Goal: Information Seeking & Learning: Compare options

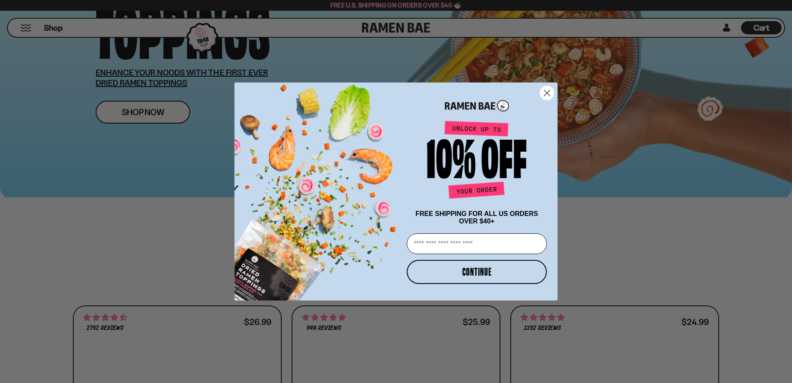
scroll to position [166, 0]
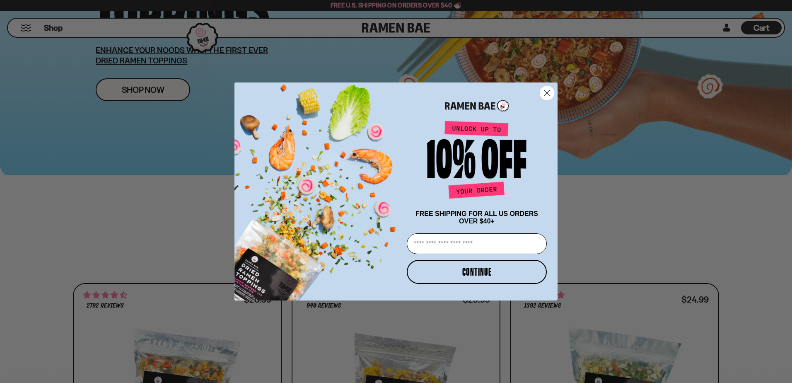
click at [547, 89] on circle "Close dialog" at bounding box center [547, 93] width 14 height 14
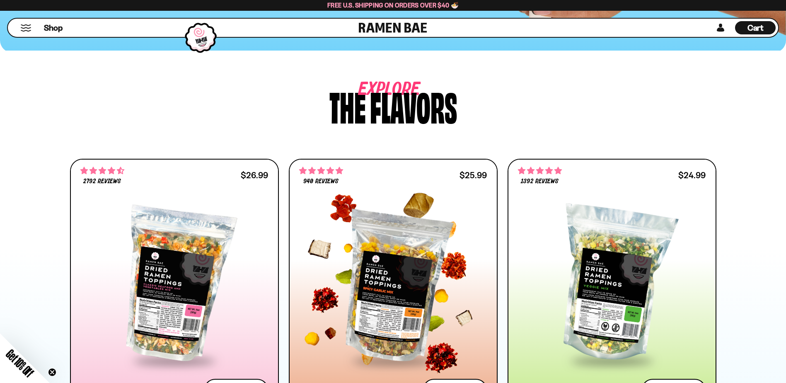
scroll to position [332, 0]
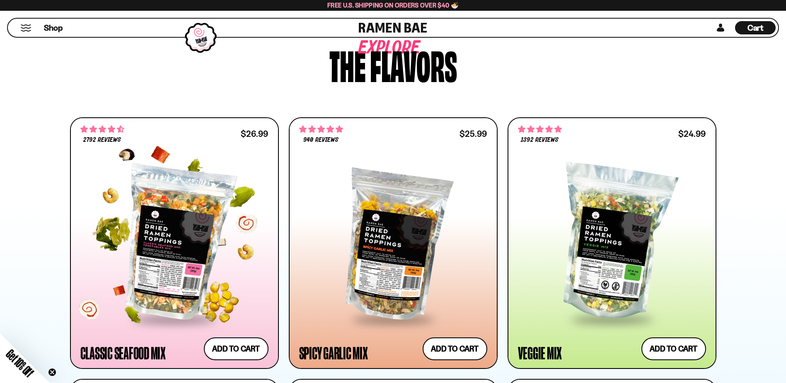
click at [178, 241] on div at bounding box center [174, 242] width 188 height 151
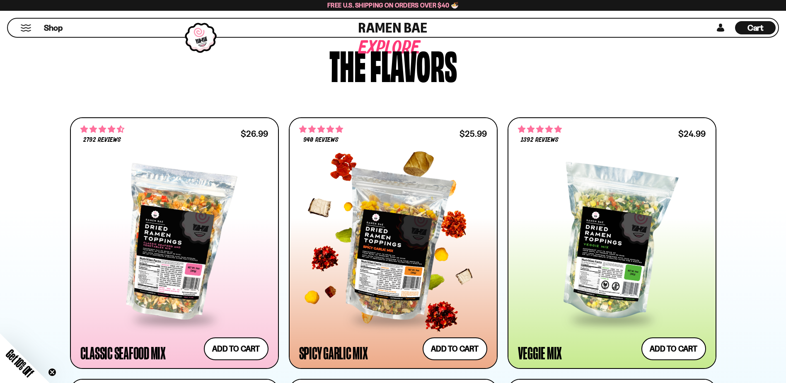
click at [388, 235] on div at bounding box center [393, 242] width 188 height 151
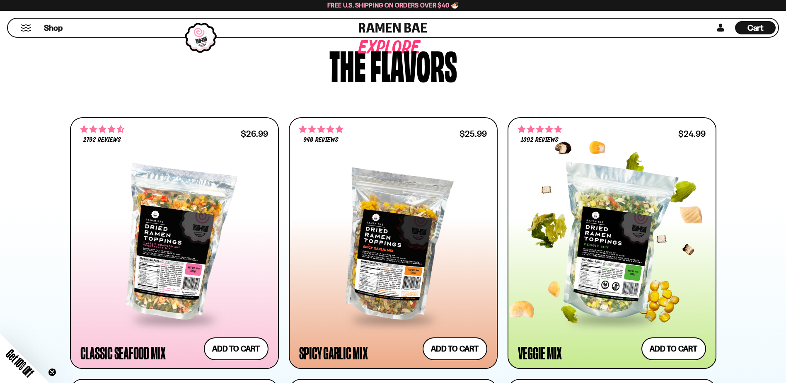
click at [590, 189] on div at bounding box center [612, 242] width 188 height 151
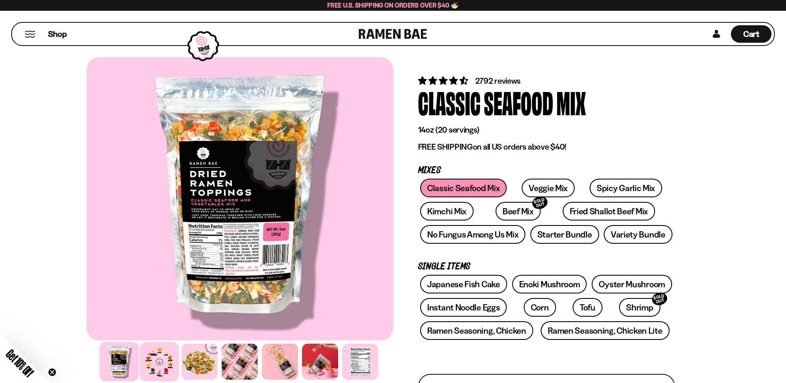
click at [164, 376] on div at bounding box center [159, 361] width 39 height 39
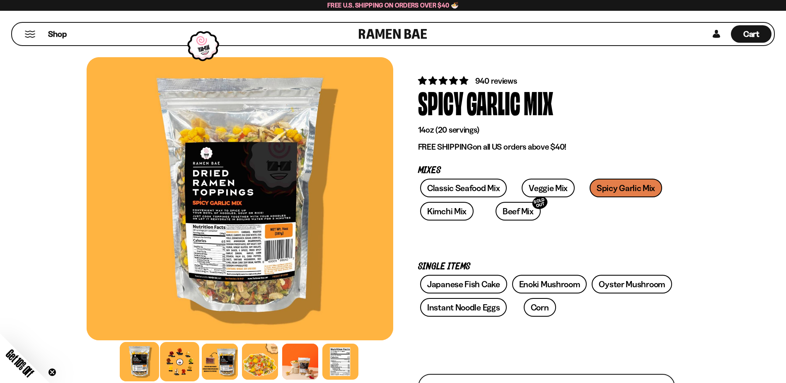
click at [185, 366] on div at bounding box center [179, 361] width 39 height 39
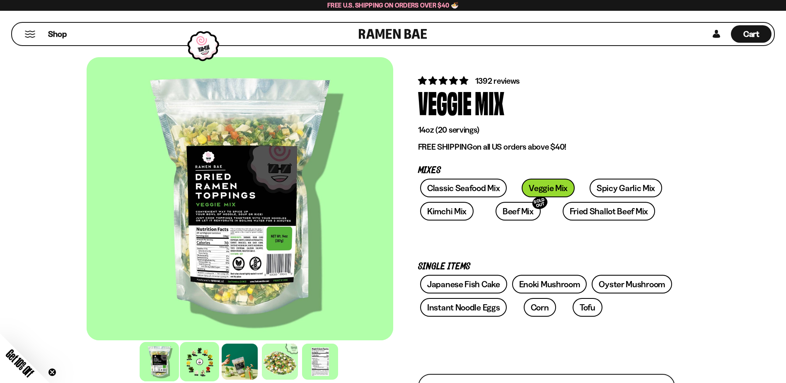
click at [197, 360] on div at bounding box center [199, 361] width 39 height 39
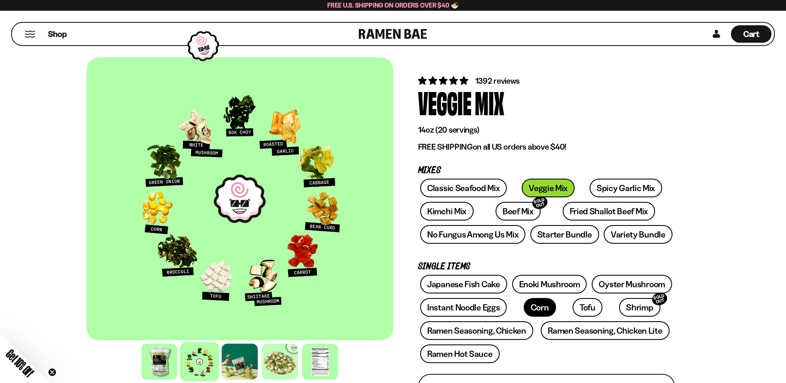
click at [540, 309] on link "Corn" at bounding box center [540, 307] width 32 height 19
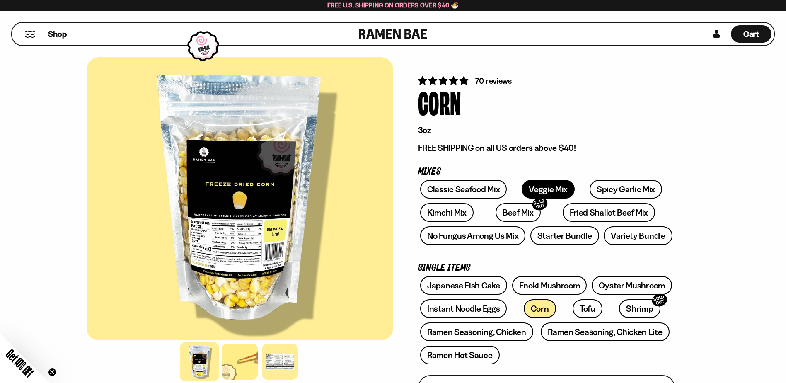
click at [545, 193] on link "Veggie Mix" at bounding box center [548, 189] width 53 height 19
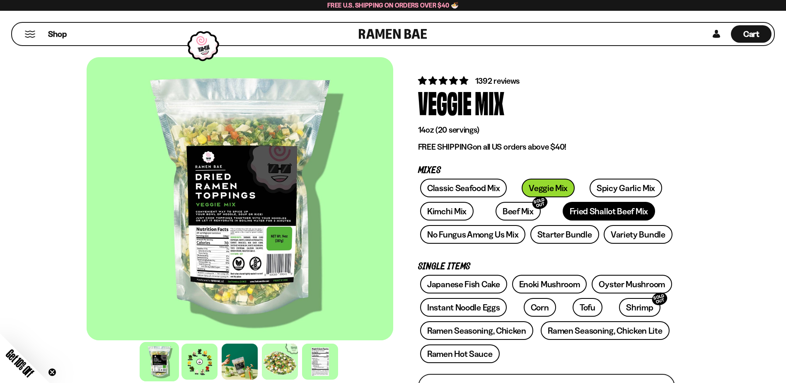
click at [570, 210] on link "Fried Shallot Beef Mix" at bounding box center [609, 211] width 92 height 19
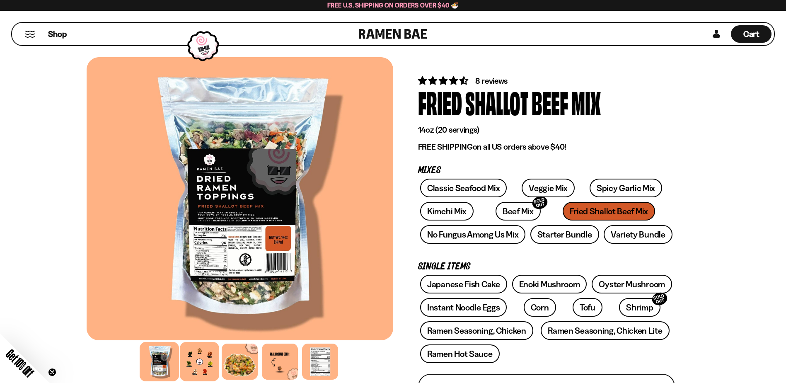
click at [202, 362] on div at bounding box center [199, 361] width 39 height 39
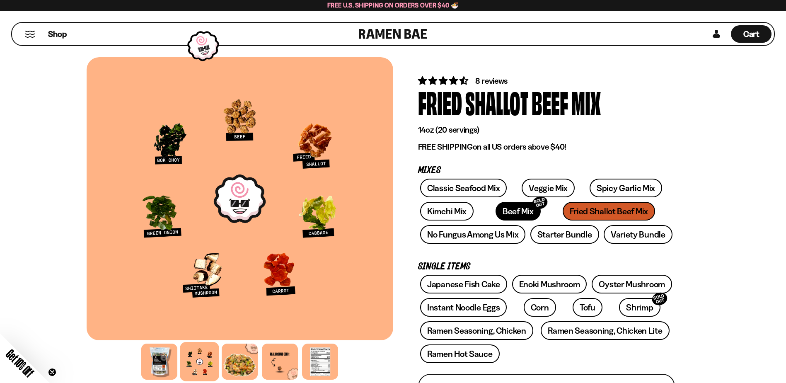
click at [496, 211] on link "Beef Mix SOLD OUT" at bounding box center [518, 211] width 45 height 19
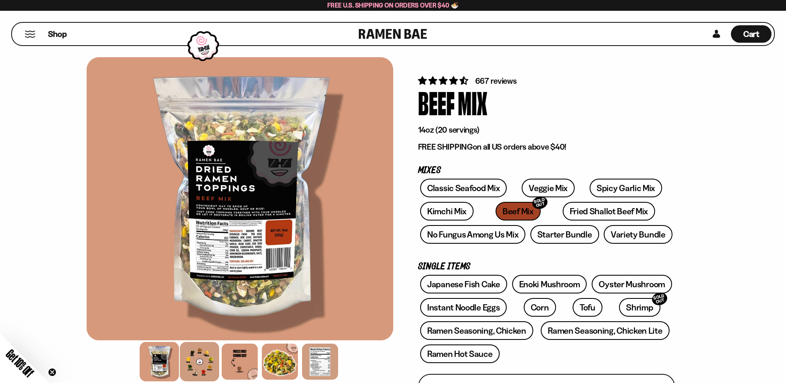
click at [202, 364] on div at bounding box center [199, 361] width 39 height 39
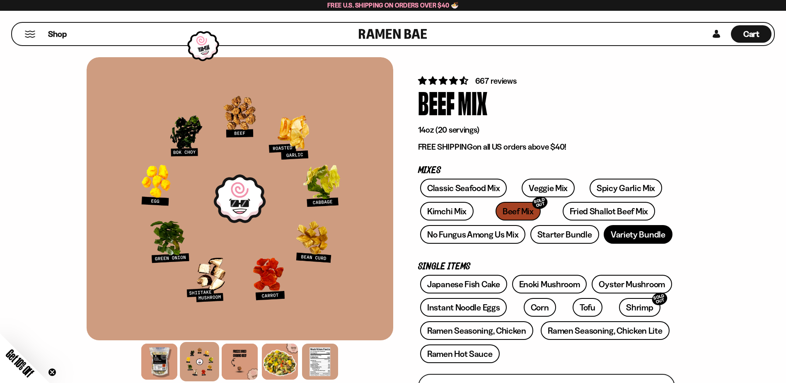
click at [625, 237] on link "Variety Bundle" at bounding box center [638, 234] width 69 height 19
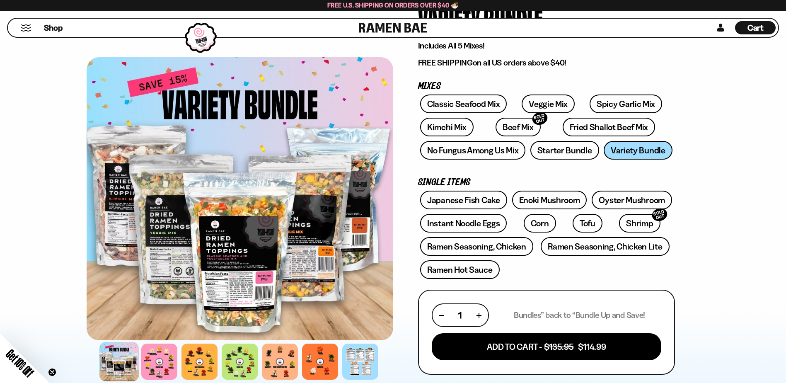
scroll to position [83, 0]
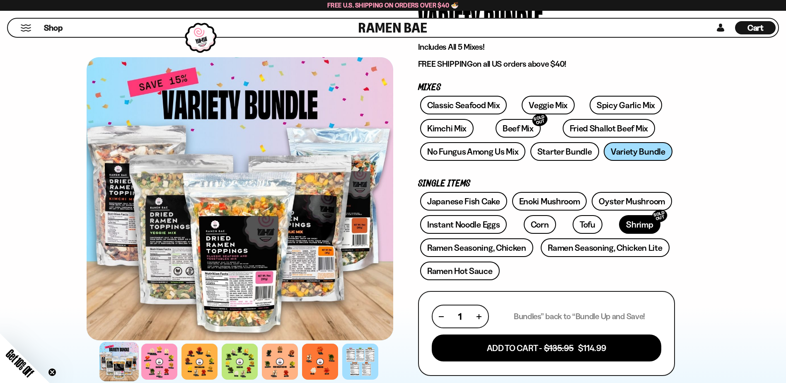
click at [619, 225] on link "Shrimp SOLD OUT" at bounding box center [639, 224] width 41 height 19
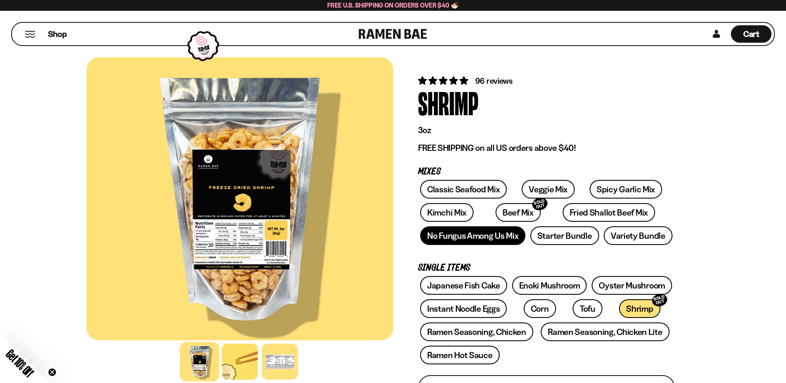
click at [501, 231] on link "No Fungus Among Us Mix" at bounding box center [472, 235] width 105 height 19
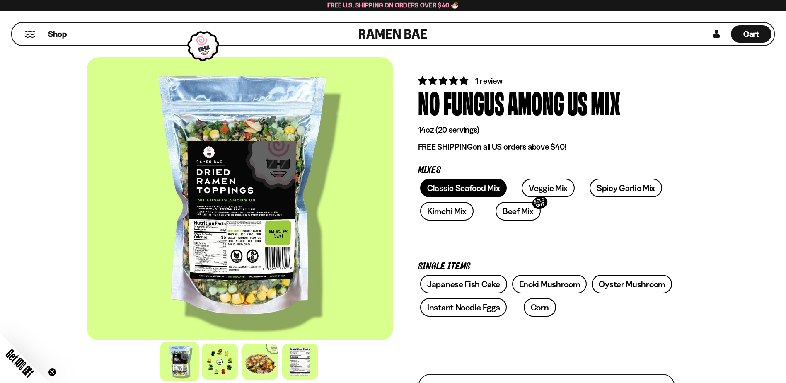
click at [463, 192] on link "Classic Seafood Mix" at bounding box center [463, 188] width 87 height 19
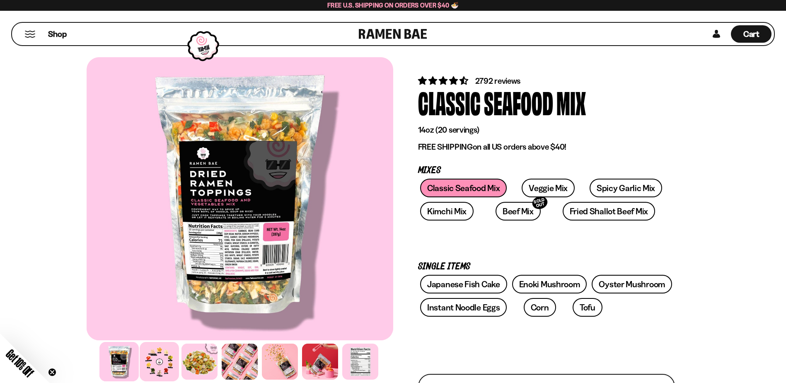
click at [154, 376] on div at bounding box center [159, 361] width 39 height 39
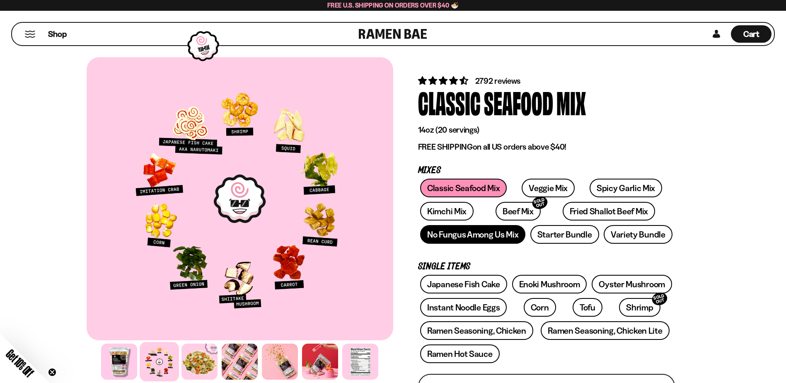
click at [492, 231] on link "No Fungus Among Us Mix" at bounding box center [472, 234] width 105 height 19
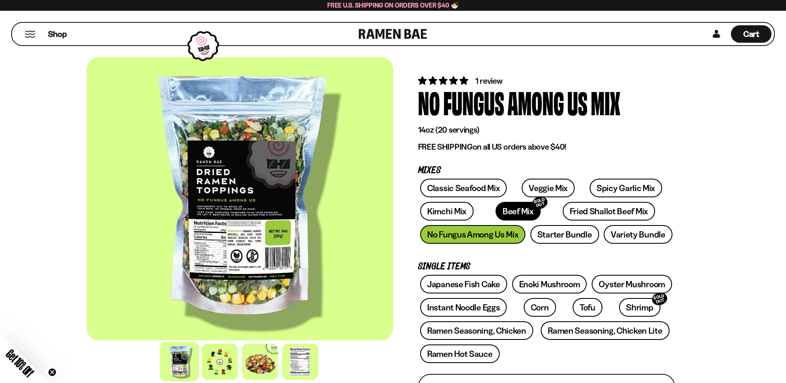
click at [496, 211] on link "Beef Mix SOLD OUT" at bounding box center [518, 211] width 45 height 19
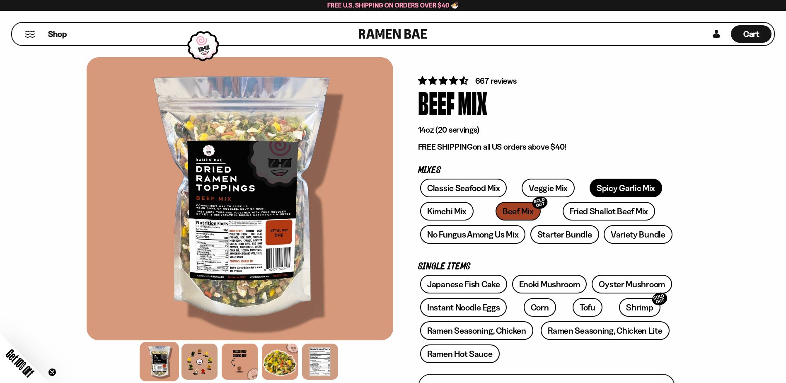
click at [610, 188] on link "Spicy Garlic Mix" at bounding box center [626, 188] width 73 height 19
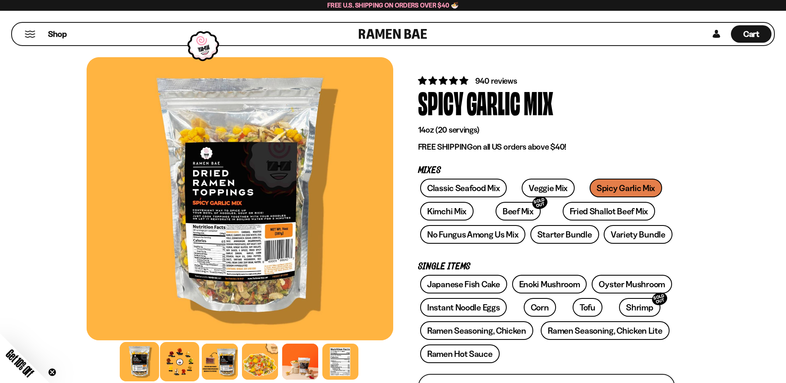
click at [180, 360] on div at bounding box center [179, 361] width 39 height 39
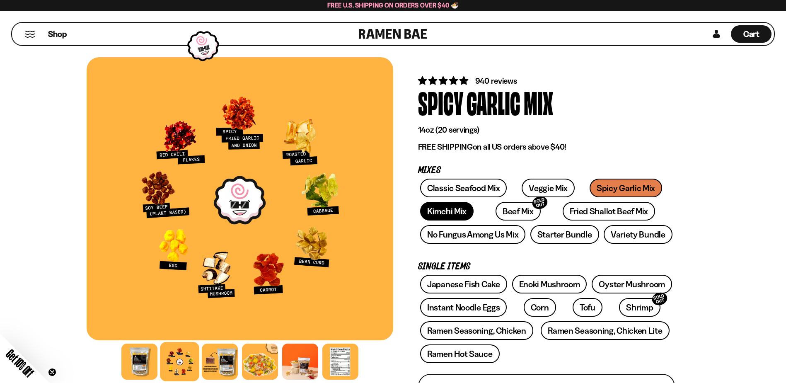
click at [445, 212] on link "Kimchi Mix" at bounding box center [446, 211] width 53 height 19
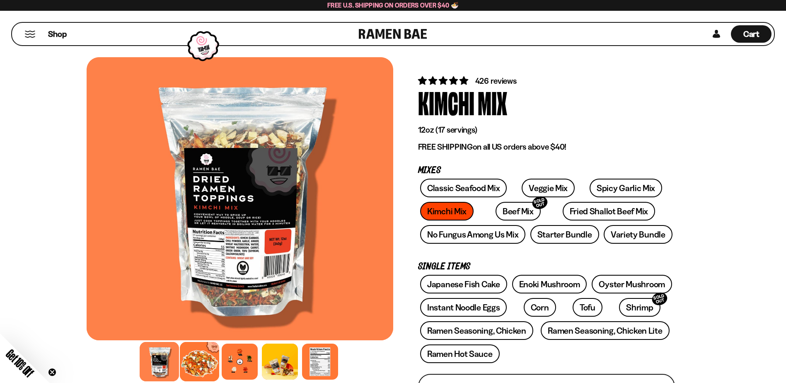
click at [191, 354] on div at bounding box center [199, 361] width 39 height 39
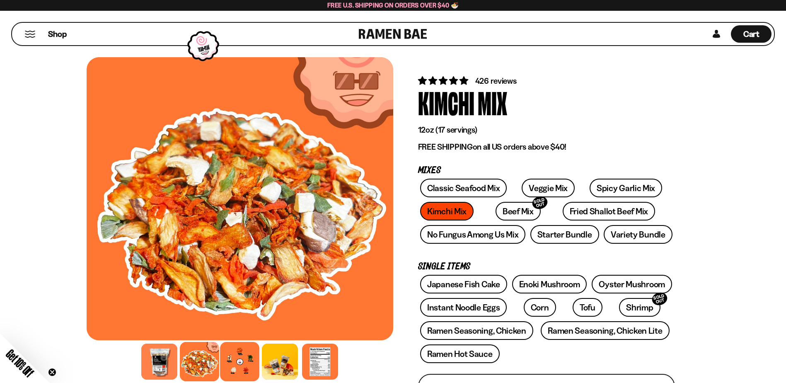
click at [241, 351] on div at bounding box center [239, 361] width 39 height 39
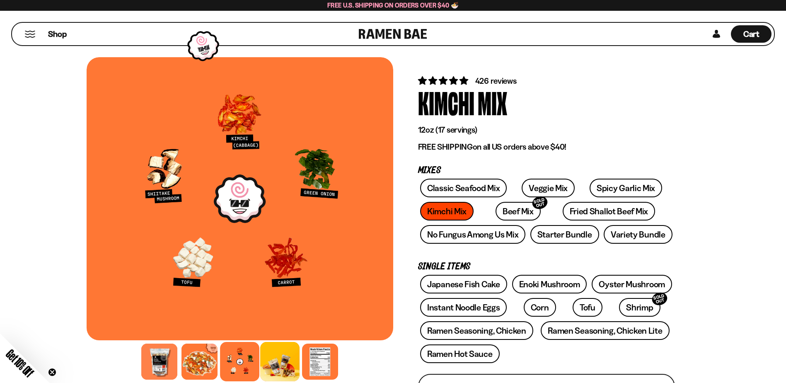
click at [273, 351] on div at bounding box center [279, 361] width 39 height 39
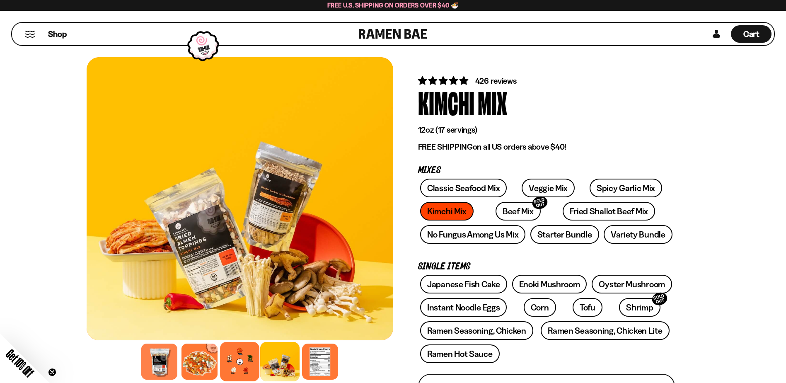
click at [236, 351] on div at bounding box center [239, 361] width 39 height 39
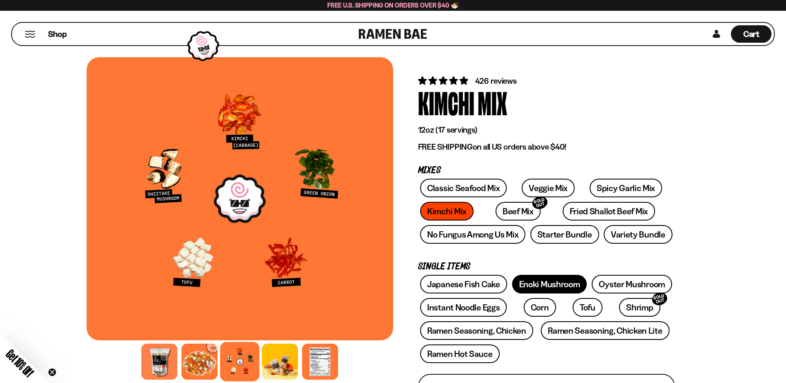
click at [550, 279] on link "Enoki Mushroom" at bounding box center [549, 284] width 75 height 19
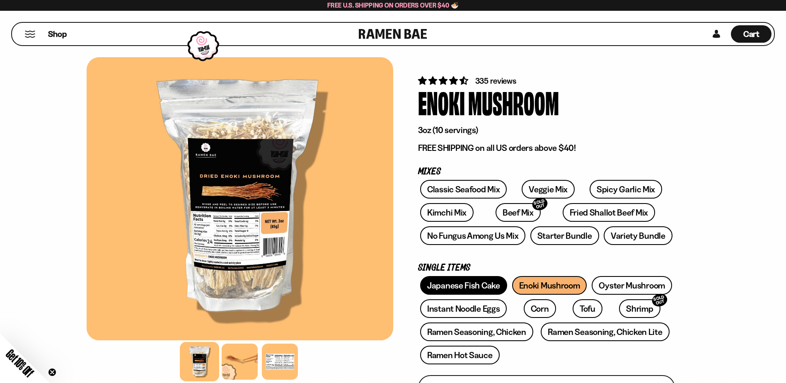
click at [488, 288] on link "Japanese Fish Cake" at bounding box center [463, 285] width 87 height 19
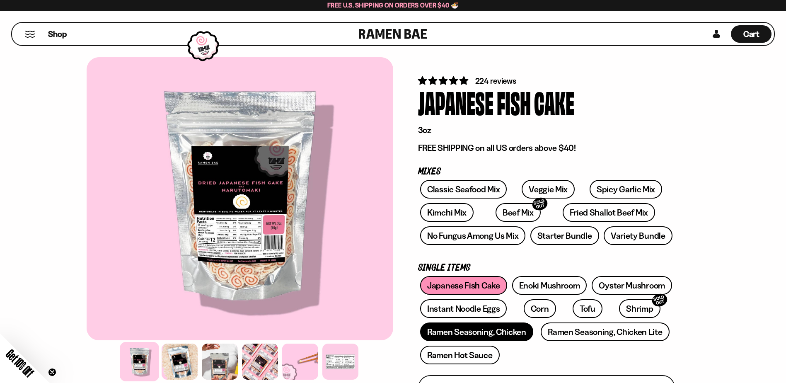
click at [490, 332] on link "Ramen Seasoning, Chicken" at bounding box center [476, 331] width 113 height 19
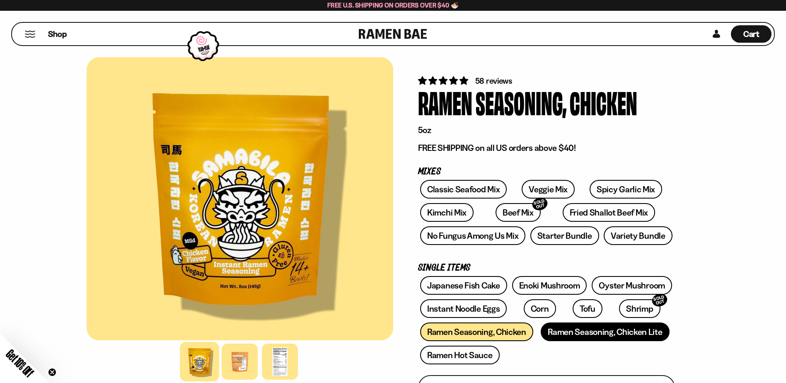
click at [627, 333] on link "Ramen Seasoning, Chicken Lite" at bounding box center [605, 331] width 128 height 19
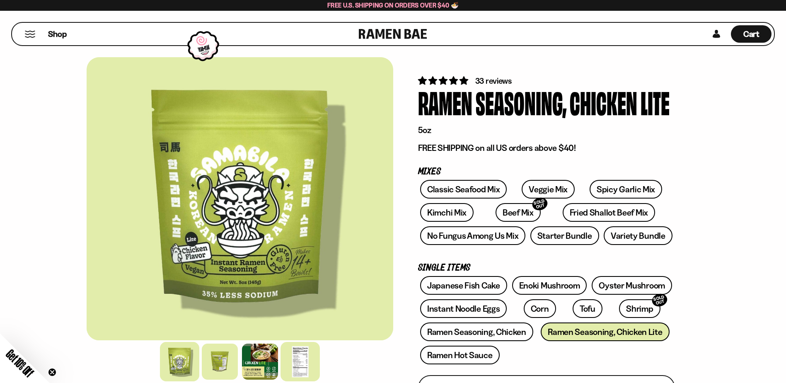
click at [300, 355] on div at bounding box center [300, 361] width 39 height 39
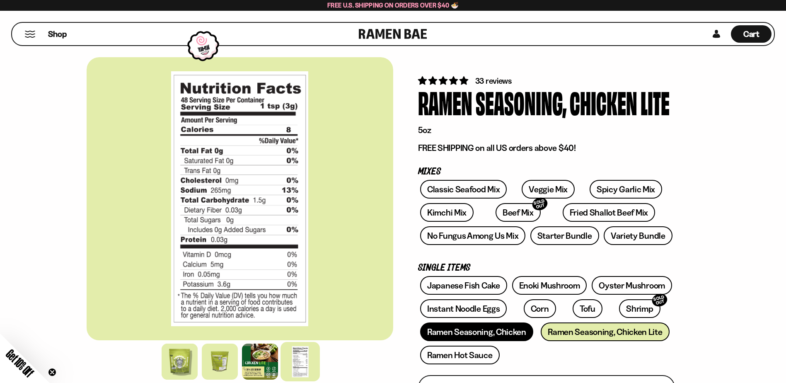
click at [458, 329] on link "Ramen Seasoning, Chicken" at bounding box center [476, 331] width 113 height 19
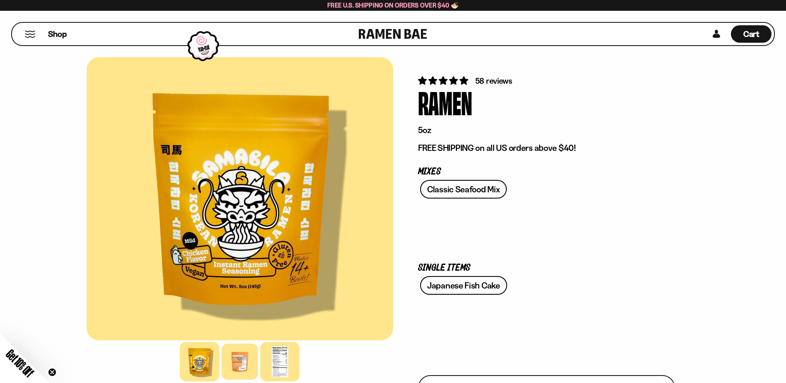
drag, startPoint x: 285, startPoint y: 365, endPoint x: 287, endPoint y: 360, distance: 5.6
click at [285, 364] on div at bounding box center [279, 361] width 39 height 39
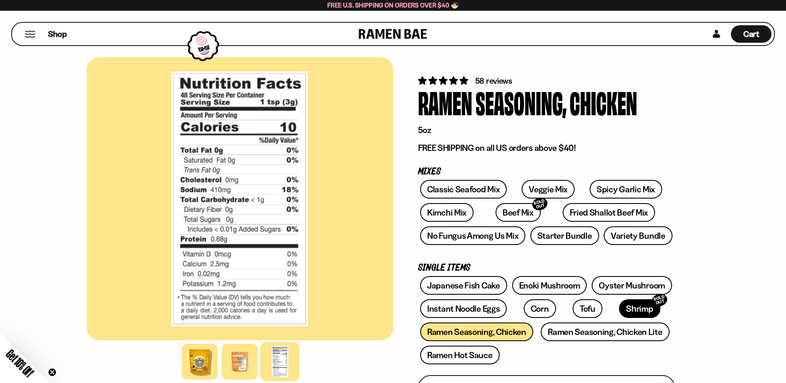
click at [619, 305] on link "Shrimp SOLD OUT" at bounding box center [639, 308] width 41 height 19
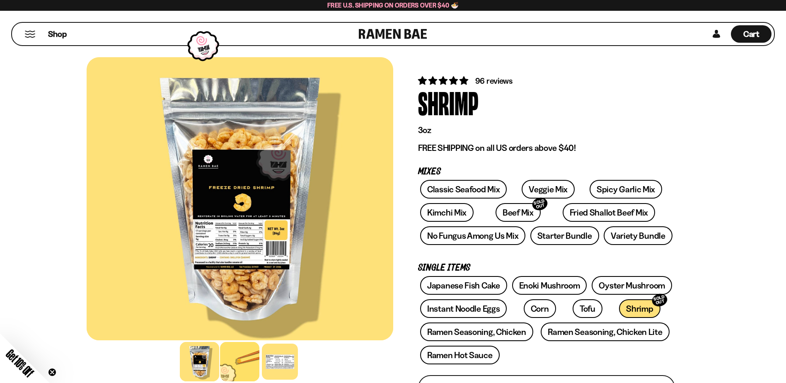
click at [235, 364] on div at bounding box center [239, 361] width 39 height 39
